Goal: Register for event/course

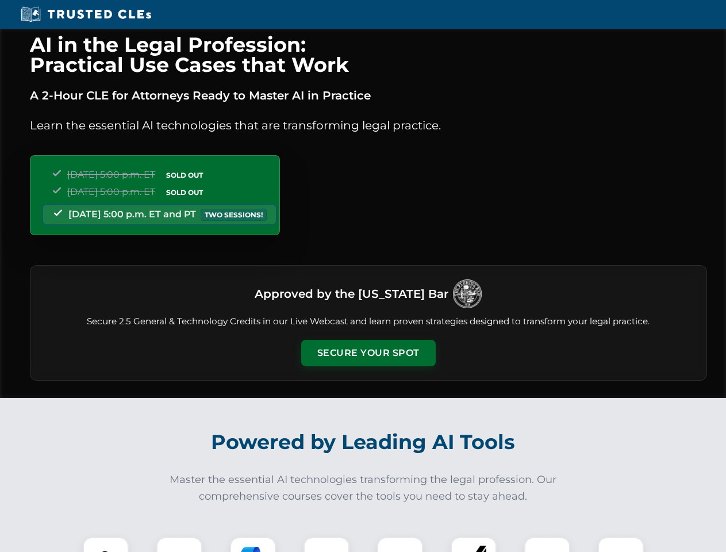
click at [368, 353] on button "Secure Your Spot" at bounding box center [368, 353] width 134 height 26
click at [106, 544] on img at bounding box center [105, 559] width 33 height 33
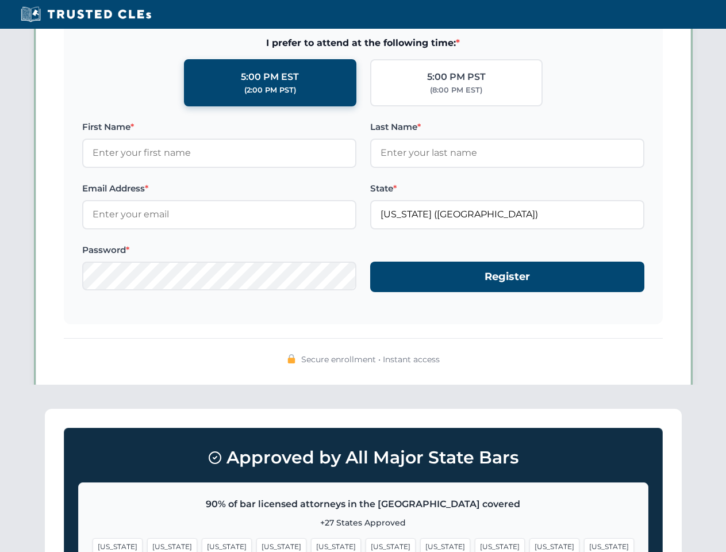
click at [420, 544] on span "[US_STATE]" at bounding box center [445, 546] width 50 height 17
click at [529, 544] on span "[US_STATE]" at bounding box center [554, 546] width 50 height 17
